Goal: Task Accomplishment & Management: Complete application form

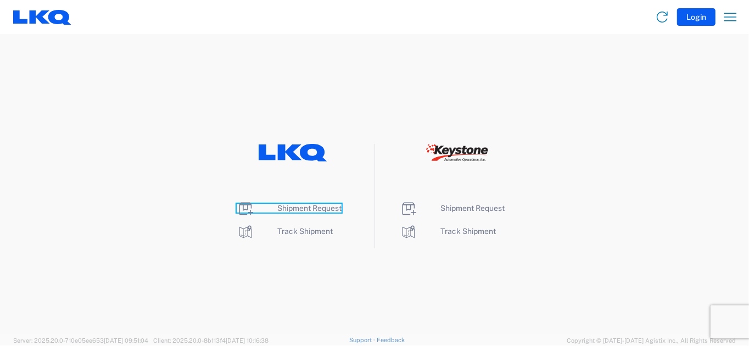
click at [287, 205] on span "Shipment Request" at bounding box center [309, 208] width 64 height 9
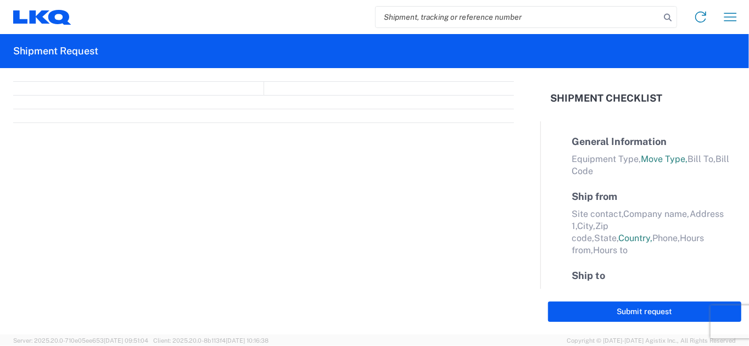
select select "FULL"
select select "LBS"
select select "IN"
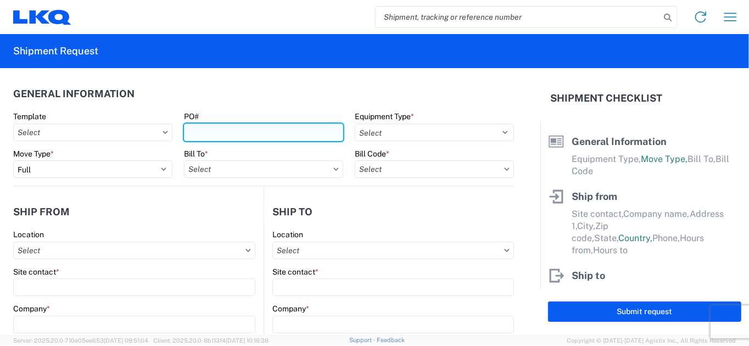
click at [205, 132] on input "PO#" at bounding box center [263, 133] width 159 height 18
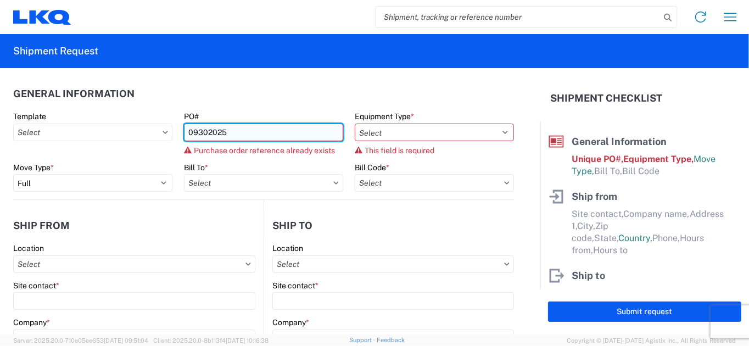
click at [247, 131] on input "09302025" at bounding box center [263, 133] width 159 height 18
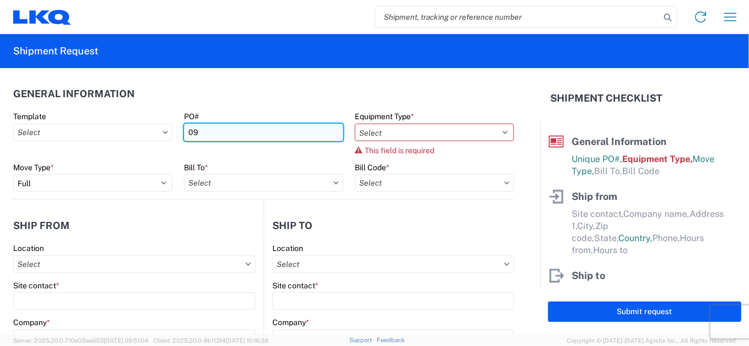
type input "0"
type input "9302025"
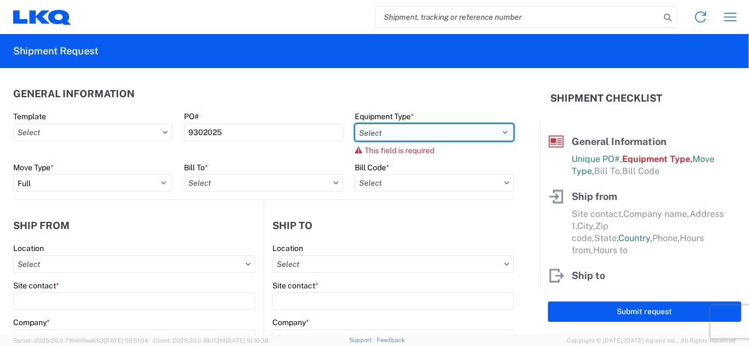
click at [444, 134] on select "Select 53’ Dry Van Flatbed Dropdeck (van) Lowboy (flatbed) Rail" at bounding box center [434, 133] width 159 height 18
select select "STDV"
click at [355, 124] on select "Select 53’ Dry Van Flatbed Dropdeck (van) Lowboy (flatbed) Rail" at bounding box center [434, 133] width 159 height 18
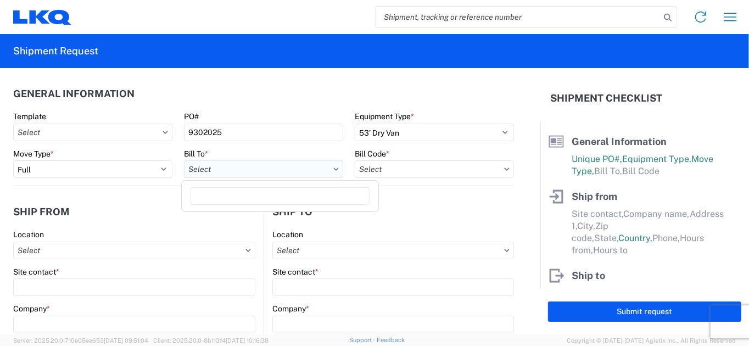
click at [279, 166] on input "text" at bounding box center [263, 169] width 159 height 18
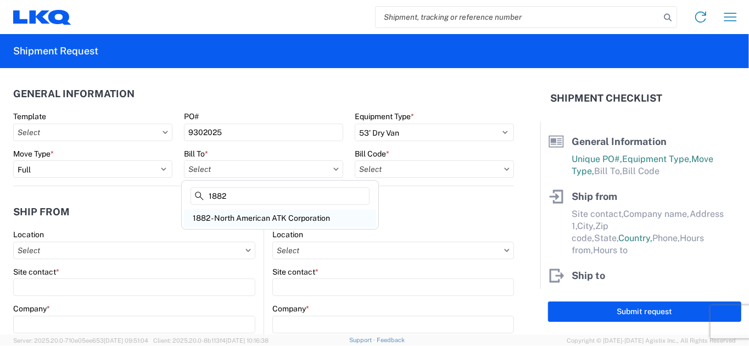
type input "1882"
click at [301, 217] on div "1882 - North American ATK Corporation" at bounding box center [280, 218] width 192 height 18
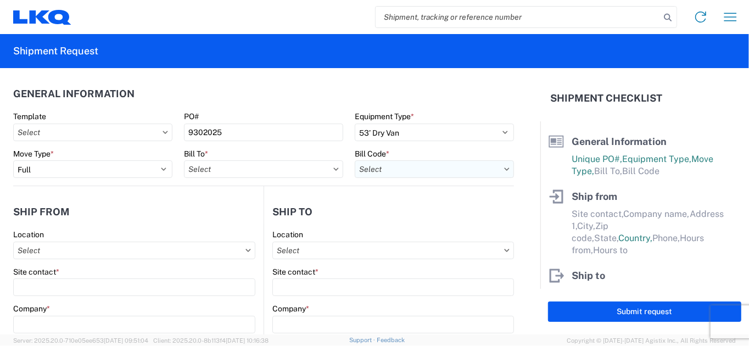
type input "1882 - North American ATK Corporation"
click at [459, 166] on input "text" at bounding box center [434, 169] width 159 height 18
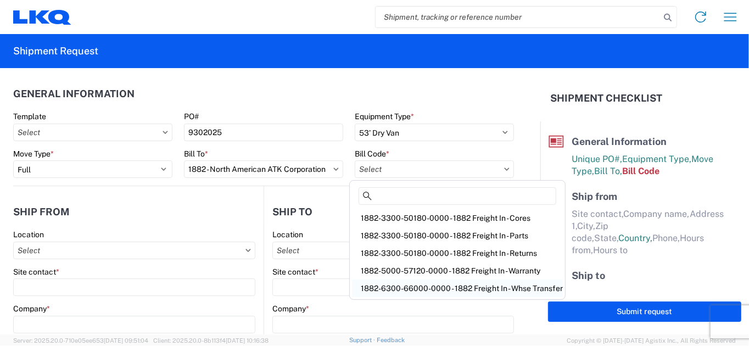
click at [471, 288] on div "1882-6300-66000-0000 - 1882 Freight In - Whse Transfer" at bounding box center [457, 288] width 211 height 18
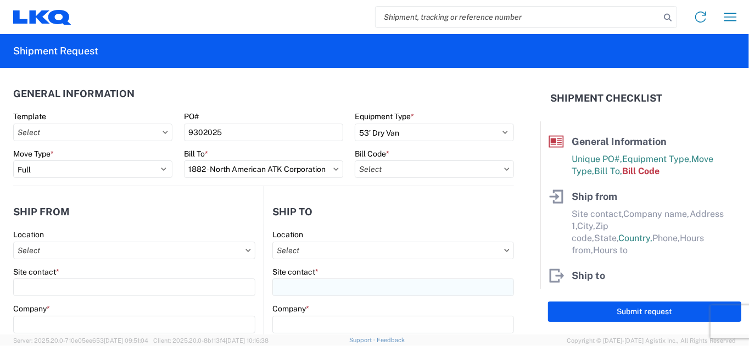
type input "1882-6300-66000-0000 - 1882 Freight In - Whse Transfer"
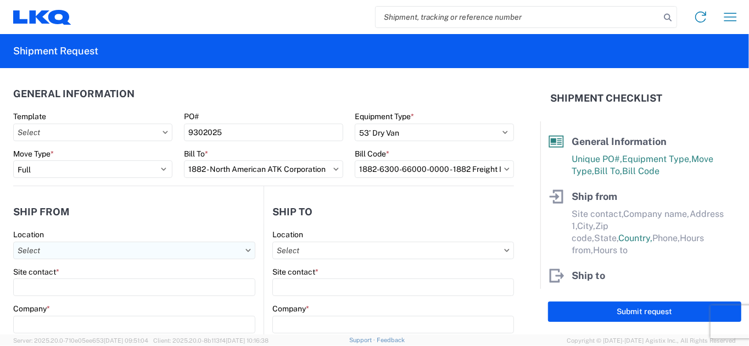
scroll to position [110, 0]
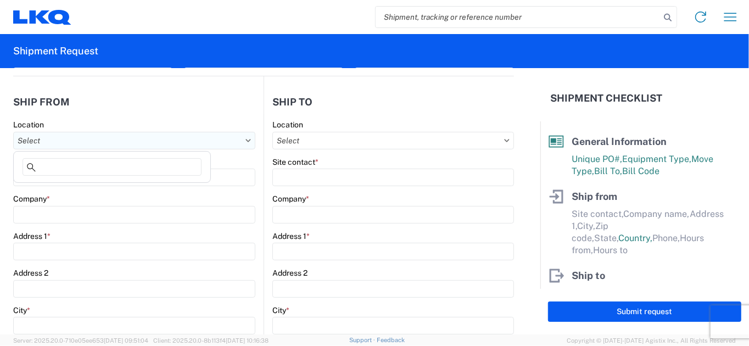
click at [80, 139] on input "text" at bounding box center [134, 141] width 242 height 18
type input "1891"
click at [70, 190] on div "1891 - Yamato Engine Specialists" at bounding box center [112, 189] width 192 height 18
type input "1891 - Yamato Engine Specialists"
type input "[PERSON_NAME]"
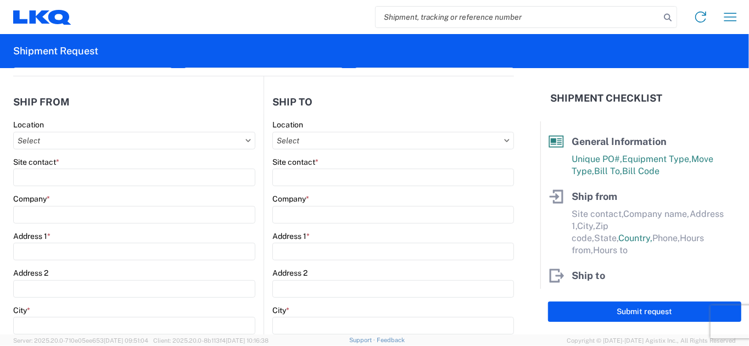
type input "LKQ Corporation"
type input "[STREET_ADDRESS]"
type input "Bellingham"
type input "98226"
select select "WA"
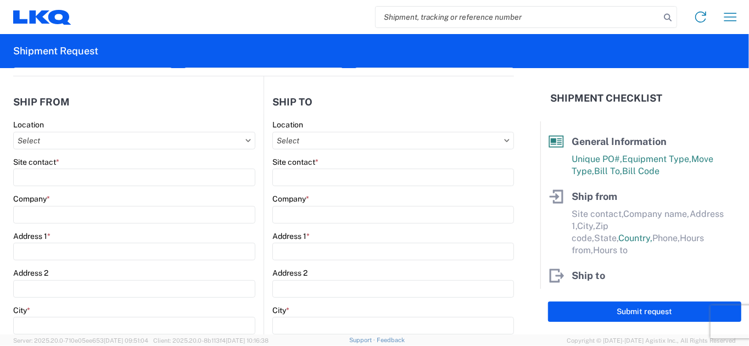
select select "US"
type input "[EMAIL_ADDRESS][DOMAIN_NAME]"
type input "13:00"
type input "15:00"
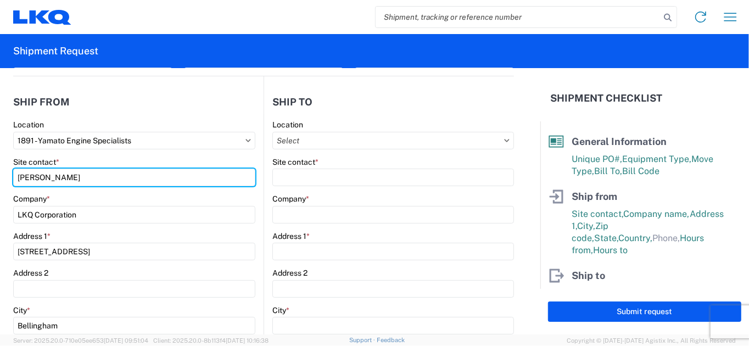
drag, startPoint x: 104, startPoint y: 176, endPoint x: 11, endPoint y: 179, distance: 92.8
click at [11, 179] on form "General Information Template PO# 9302025 Equipment Type * Select 53’ Dry Van Fl…" at bounding box center [270, 201] width 540 height 266
type input "[PERSON_NAME]"
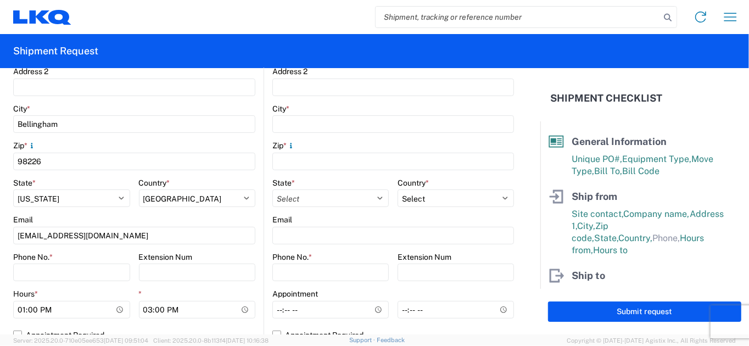
scroll to position [329, 0]
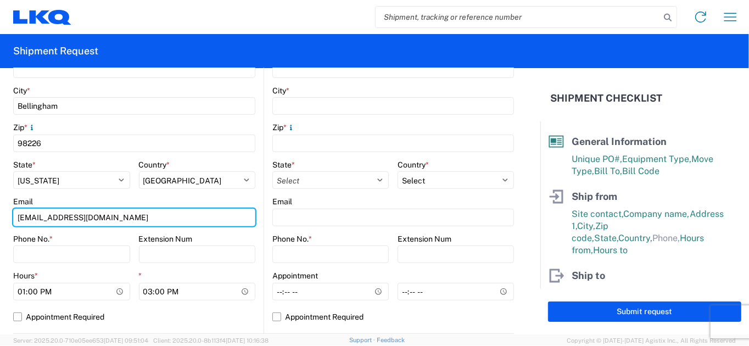
drag, startPoint x: 111, startPoint y: 219, endPoint x: -1, endPoint y: 220, distance: 112.5
click at [0, 220] on html "Home Shipment request Shipment tracking Shipment Request General Information Te…" at bounding box center [374, 173] width 749 height 346
type input "[EMAIL_ADDRESS][DOMAIN_NAME]"
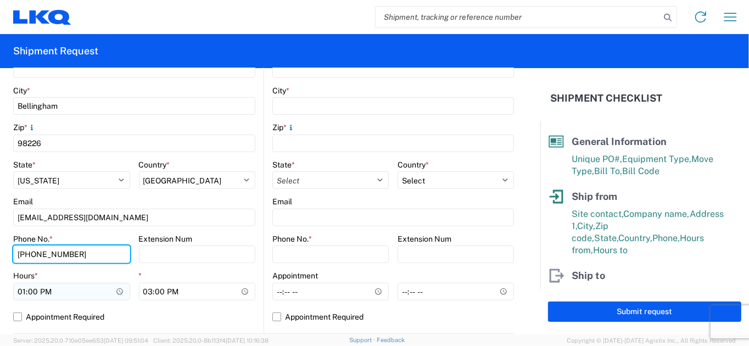
type input "[PHONE_NUMBER]"
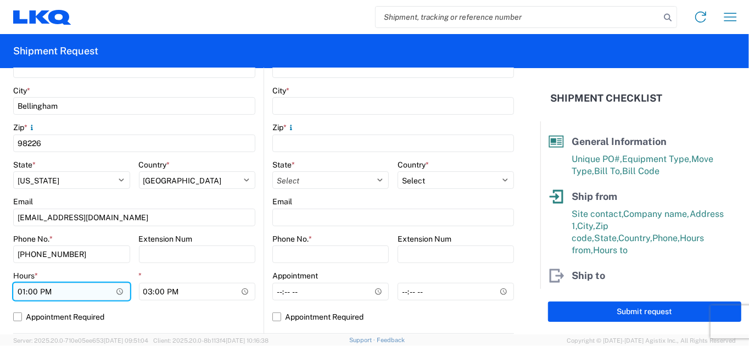
click at [21, 291] on input "13:00" at bounding box center [71, 292] width 117 height 18
click at [48, 289] on input "21:00" at bounding box center [71, 292] width 117 height 18
type input "09:00"
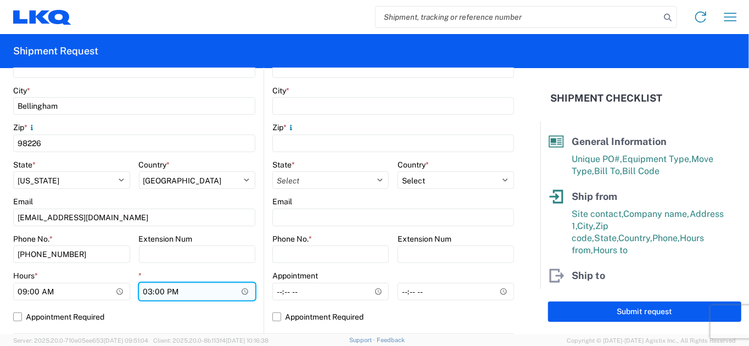
click at [144, 294] on input "15:00" at bounding box center [197, 292] width 117 height 18
type input "12:00"
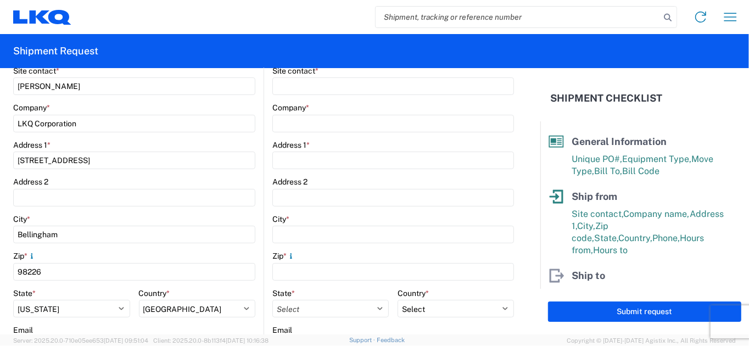
scroll to position [110, 0]
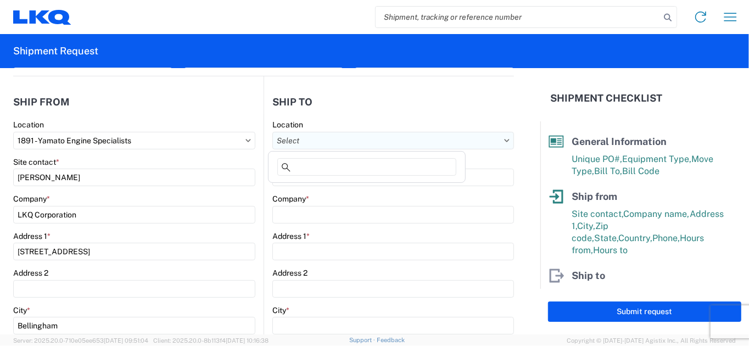
click at [363, 143] on input "text" at bounding box center [393, 141] width 242 height 18
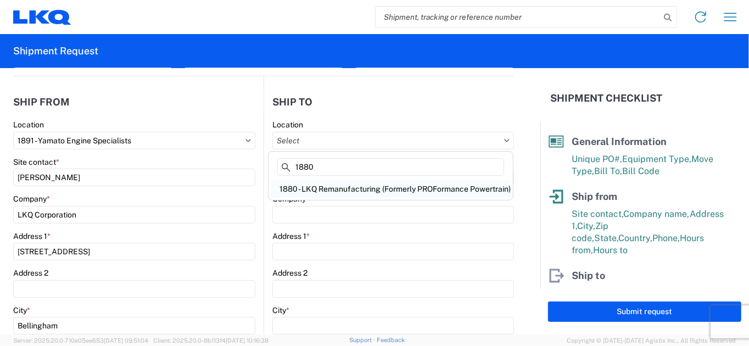
type input "1880"
click at [422, 188] on div "1880 - LKQ Remanufacturing (Formerly PROFormance Powertrain)" at bounding box center [391, 189] width 240 height 18
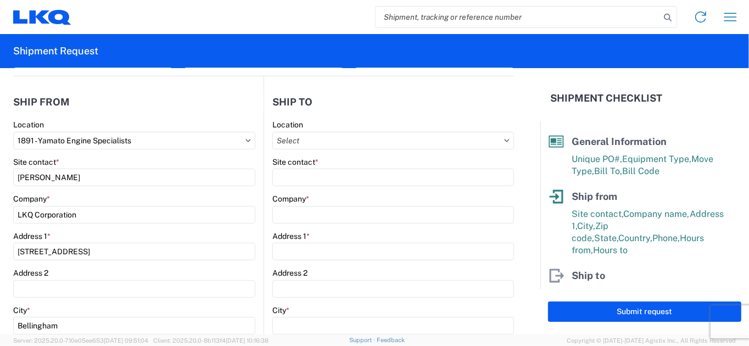
type input "1880 - LKQ Remanufacturing (Formerly PROFormance Powertrain)"
type input "LKQ Corporation"
type input "[STREET_ADDRESS]"
type input "[GEOGRAPHIC_DATA]"
type input "65803"
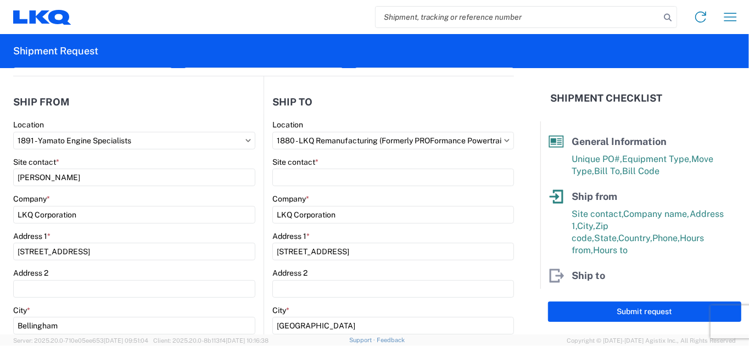
select select "US"
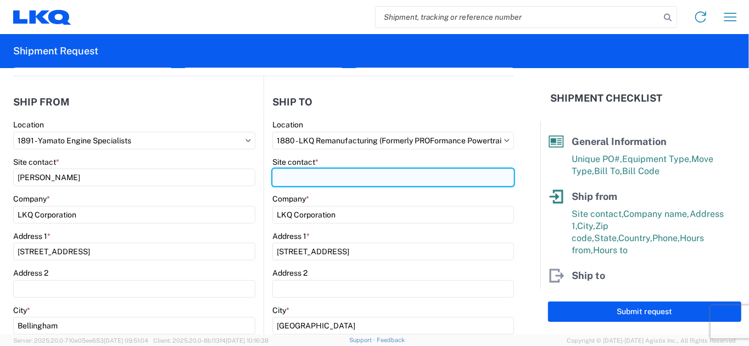
click at [342, 180] on input "Site contact *" at bounding box center [393, 178] width 242 height 18
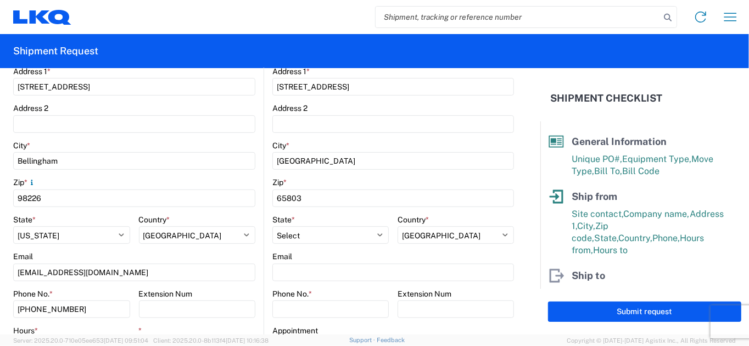
scroll to position [329, 0]
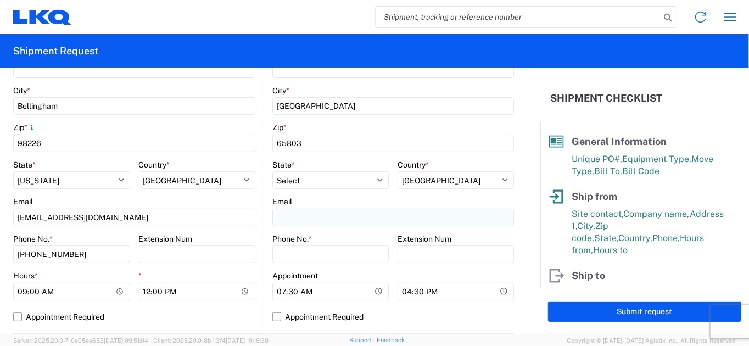
type input "[PERSON_NAME]"
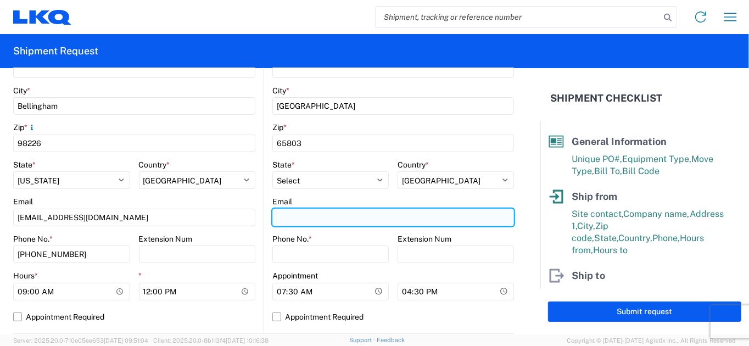
click at [306, 216] on input "Email" at bounding box center [393, 218] width 242 height 18
type input "[EMAIL_ADDRESS][DOMAIN_NAME]"
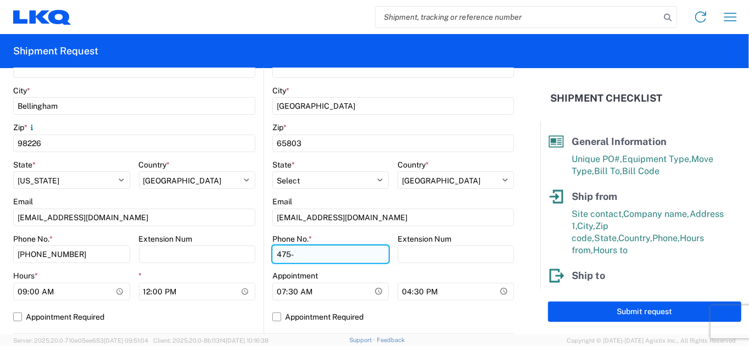
click at [305, 254] on input "475-" at bounding box center [330, 254] width 116 height 18
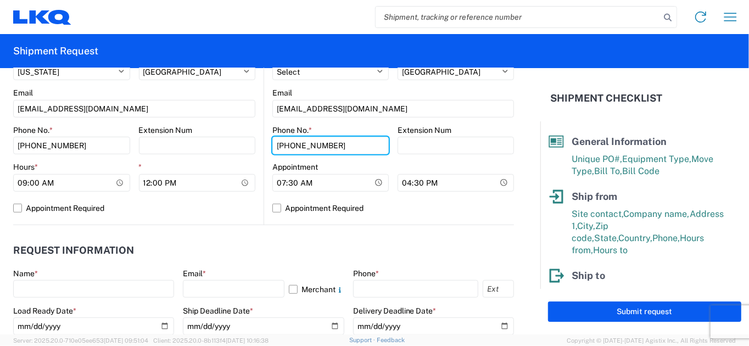
scroll to position [439, 0]
type input "[PHONE_NUMBER]"
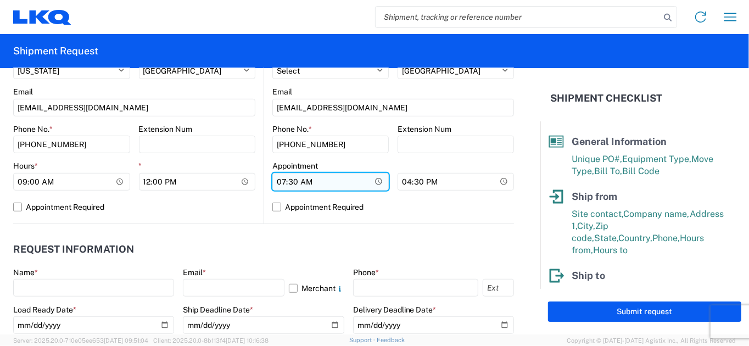
click at [278, 181] on input "07:30" at bounding box center [330, 182] width 116 height 18
click at [286, 181] on input "07:30" at bounding box center [330, 182] width 116 height 18
click at [278, 182] on input "Hours *" at bounding box center [330, 182] width 116 height 18
click at [297, 182] on input "Hours *" at bounding box center [330, 182] width 116 height 18
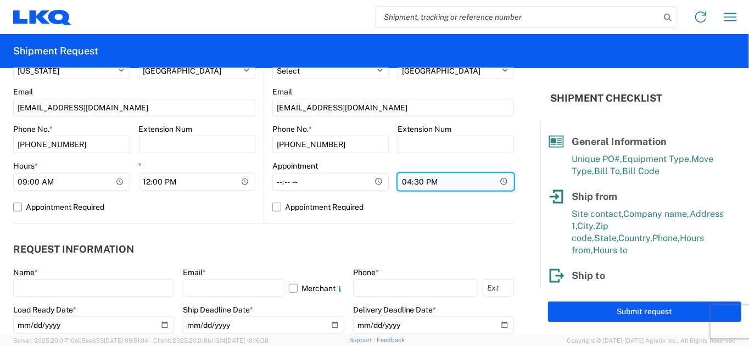
click at [400, 183] on input "16:30" at bounding box center [455, 182] width 116 height 18
click at [412, 182] on input "*" at bounding box center [455, 182] width 116 height 18
click at [419, 182] on input "*" at bounding box center [455, 182] width 116 height 18
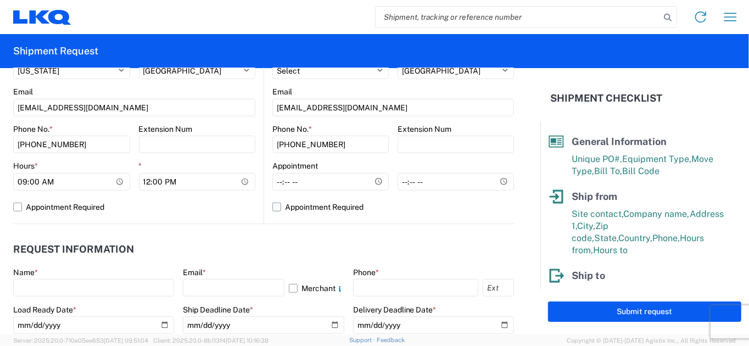
click at [272, 205] on label "Appointment Required" at bounding box center [393, 207] width 242 height 18
click at [0, 0] on input "Appointment Required" at bounding box center [0, 0] width 0 height 0
select select "US"
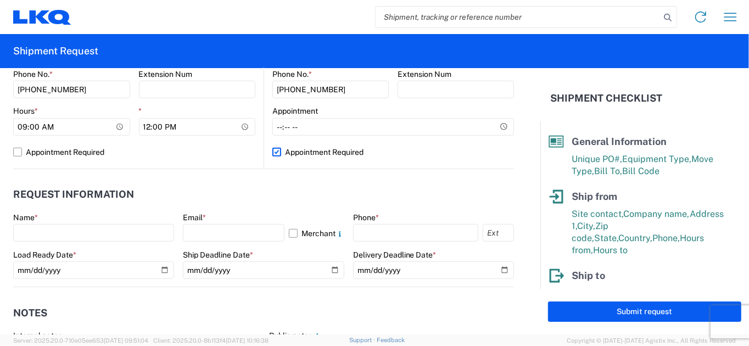
scroll to position [549, 0]
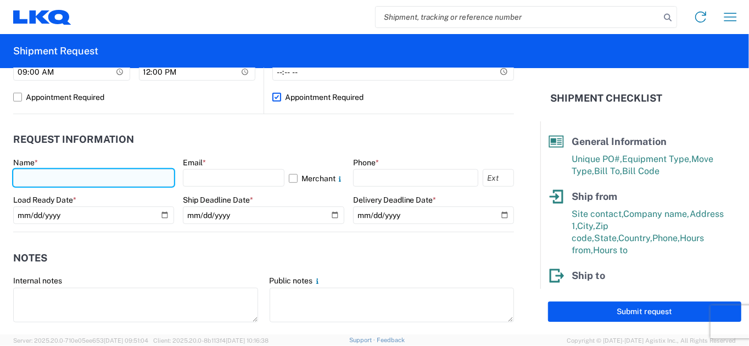
click at [50, 175] on input "text" at bounding box center [93, 178] width 161 height 18
click at [61, 178] on input "[PERSON_NAME]" at bounding box center [93, 178] width 161 height 18
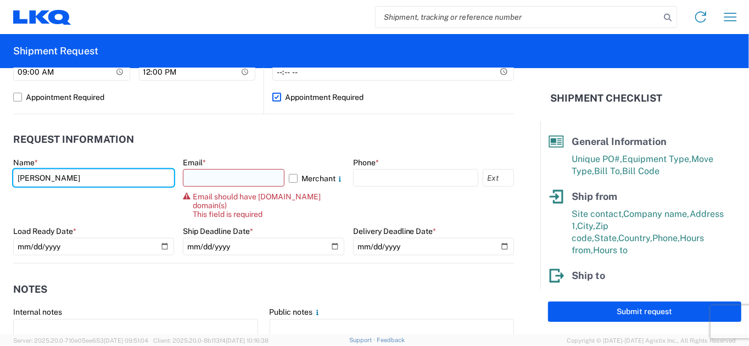
type input "[PERSON_NAME]"
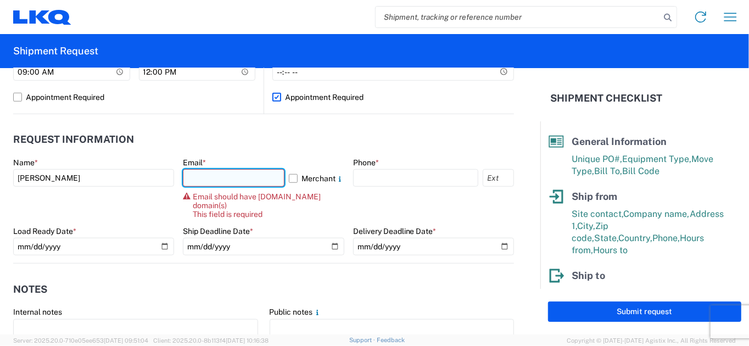
click at [213, 183] on input "text" at bounding box center [233, 178] width 101 height 18
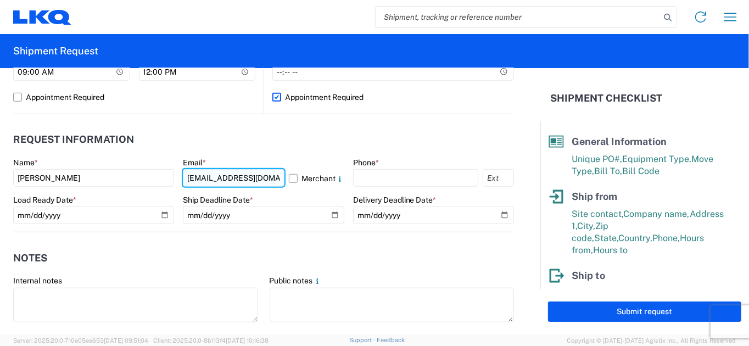
type input "[EMAIL_ADDRESS][DOMAIN_NAME]"
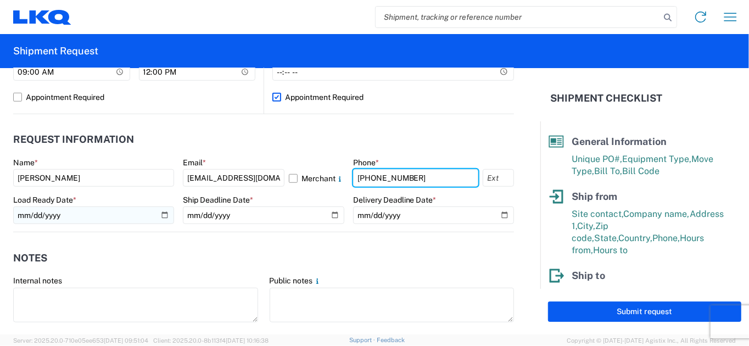
type input "[PHONE_NUMBER]"
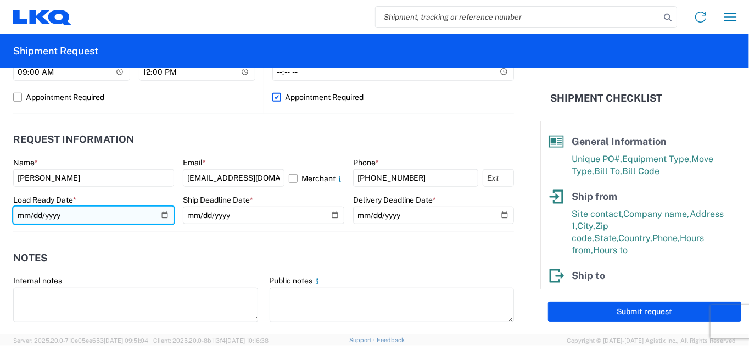
click at [102, 218] on input "date" at bounding box center [93, 215] width 161 height 18
click at [159, 216] on input "date" at bounding box center [93, 215] width 161 height 18
type input "[DATE]"
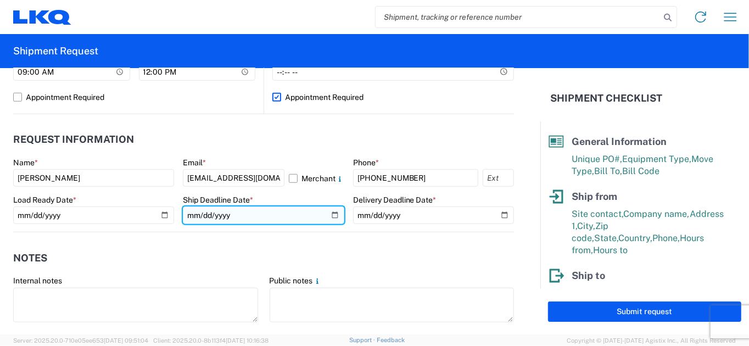
click at [330, 216] on input "date" at bounding box center [263, 215] width 161 height 18
type input "[DATE]"
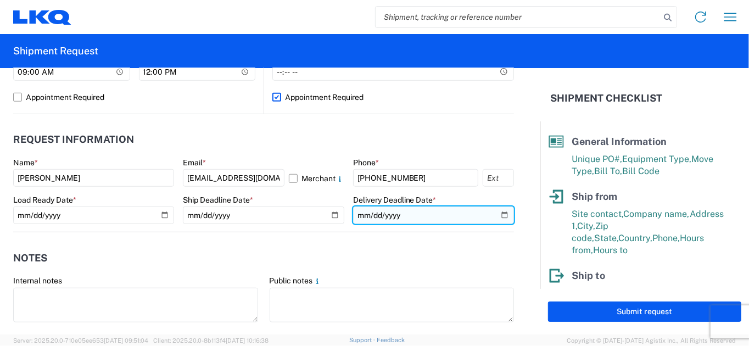
click at [498, 216] on input "date" at bounding box center [433, 215] width 161 height 18
type input "[DATE]"
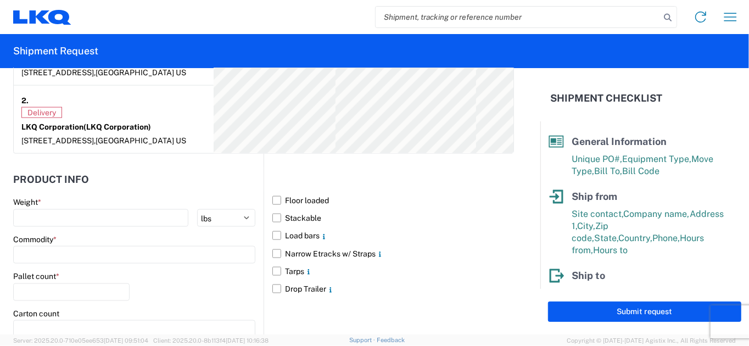
scroll to position [988, 0]
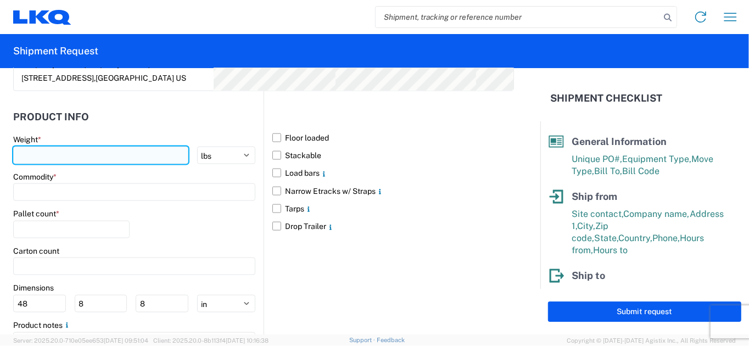
click at [114, 154] on input "number" at bounding box center [100, 156] width 175 height 18
type input "40000"
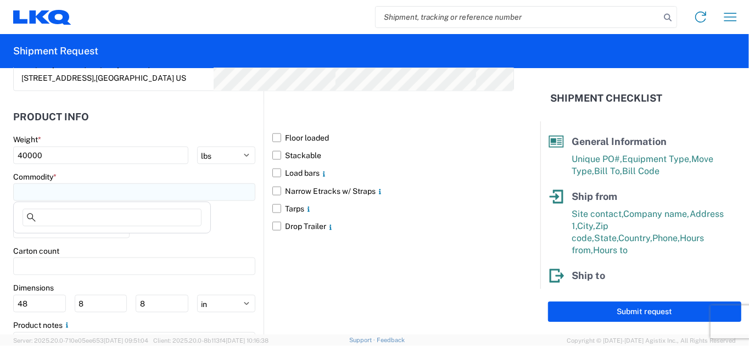
click at [109, 199] on input at bounding box center [134, 192] width 242 height 18
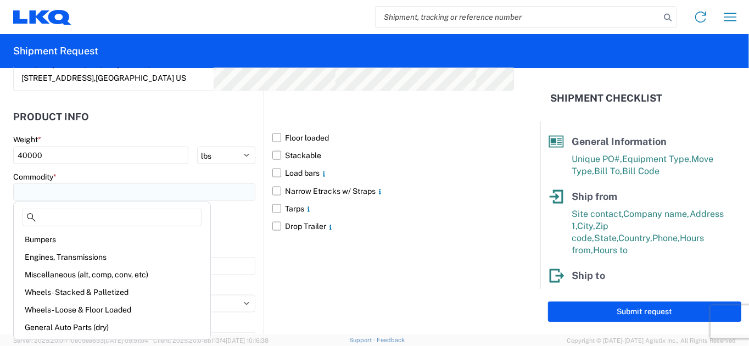
click at [108, 192] on input at bounding box center [134, 192] width 242 height 18
click at [89, 255] on div "Engines, Transmissions" at bounding box center [112, 257] width 192 height 18
type input "Engines, Transmissions"
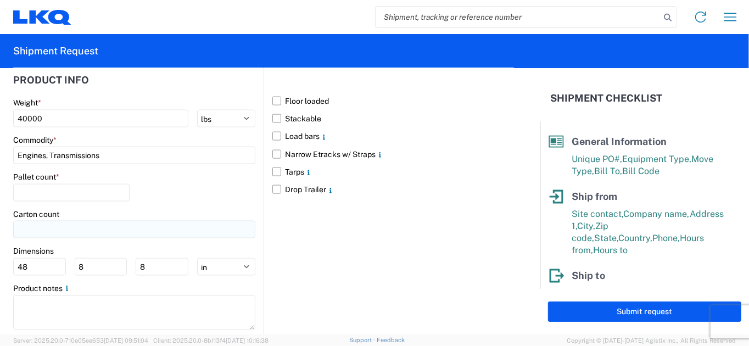
scroll to position [1043, 0]
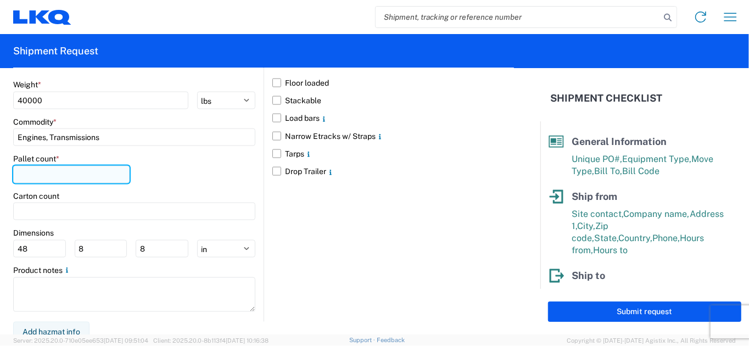
click at [57, 177] on input "number" at bounding box center [71, 175] width 116 height 18
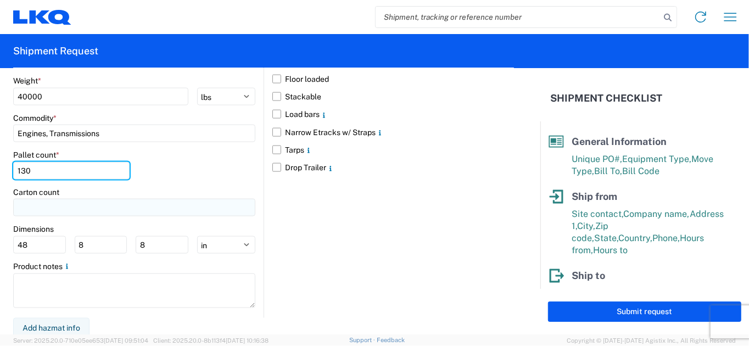
scroll to position [1047, 0]
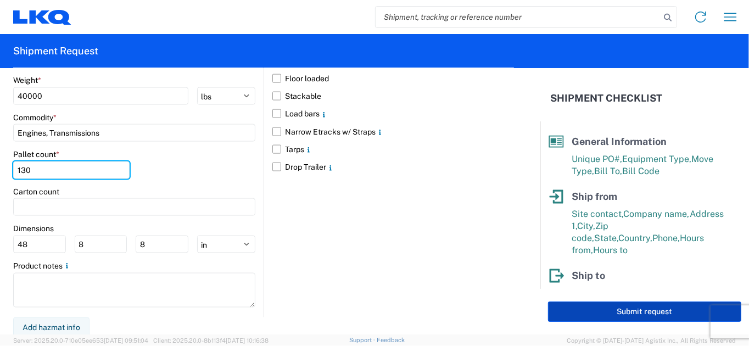
type input "130"
click at [625, 307] on button "Submit request" at bounding box center [644, 311] width 193 height 20
select select "US"
